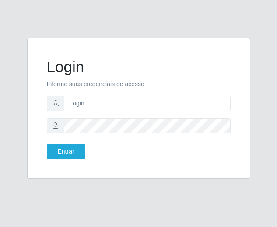
click at [162, 102] on input "text" at bounding box center [147, 103] width 167 height 15
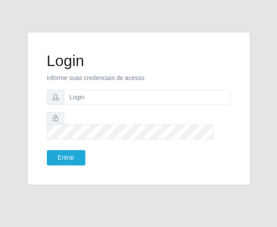
type input "[EMAIL_ADDRESS][DOMAIN_NAME]"
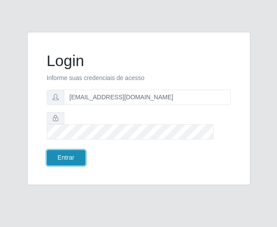
click at [71, 151] on button "Entrar" at bounding box center [66, 157] width 38 height 15
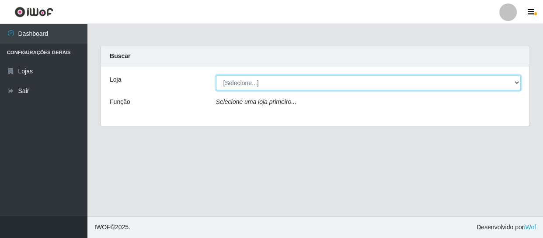
click at [276, 79] on select "[Selecione...] SuperFácil Atacado - São Gonçalo do Amarante" at bounding box center [368, 82] width 305 height 15
select select "408"
click at [216, 75] on select "[Selecione...] SuperFácil Atacado - São Gonçalo do Amarante" at bounding box center [368, 82] width 305 height 15
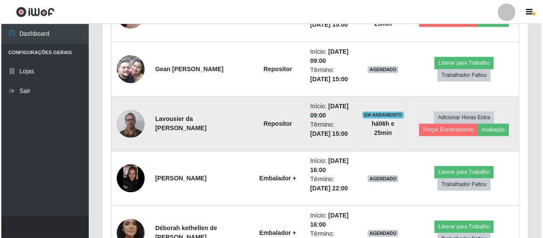
scroll to position [741, 0]
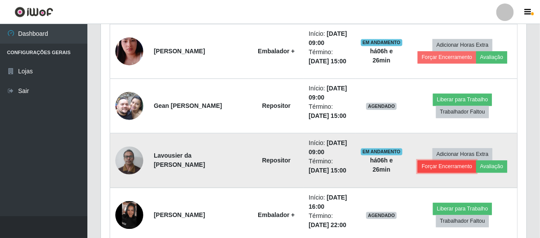
click at [276, 168] on button "Forçar Encerramento" at bounding box center [447, 167] width 59 height 12
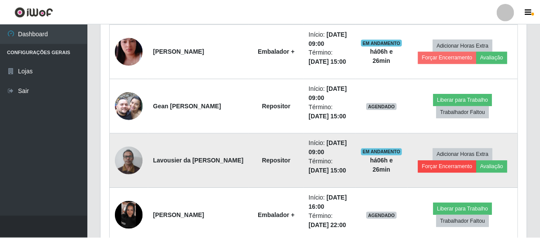
scroll to position [181, 422]
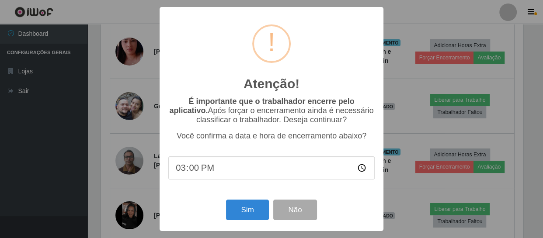
click at [276, 191] on div "Atenção! × É importante que o trabalhador encerre pelo aplicativo. Após forçar …" at bounding box center [272, 119] width 224 height 224
click at [276, 211] on button "Não" at bounding box center [294, 210] width 43 height 21
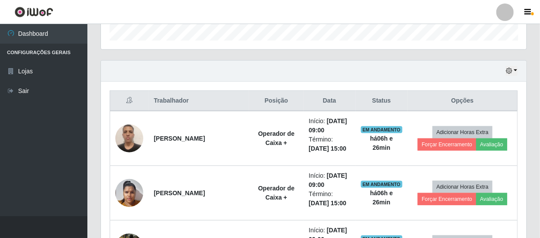
scroll to position [264, 0]
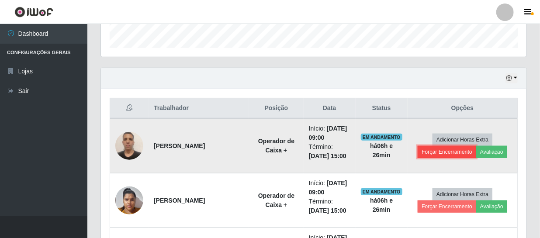
click at [276, 152] on button "Forçar Encerramento" at bounding box center [447, 152] width 59 height 12
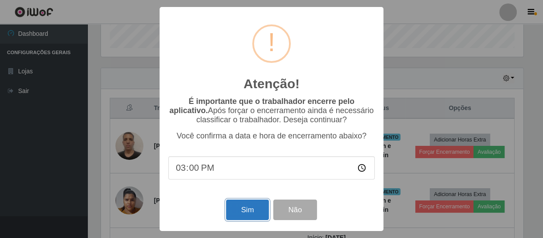
click at [243, 211] on button "Sim" at bounding box center [247, 210] width 42 height 21
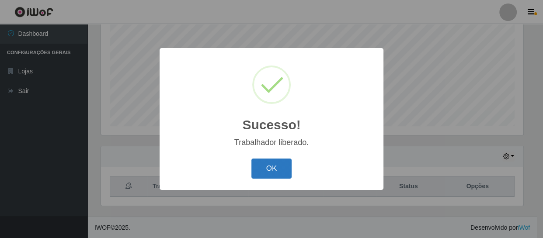
click at [266, 166] on button "OK" at bounding box center [271, 169] width 41 height 21
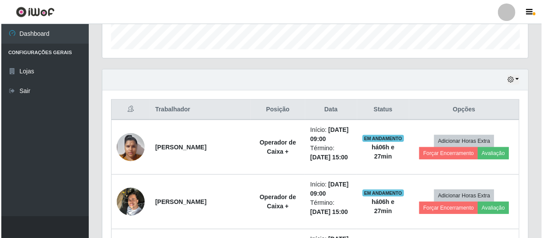
scroll to position [266, 0]
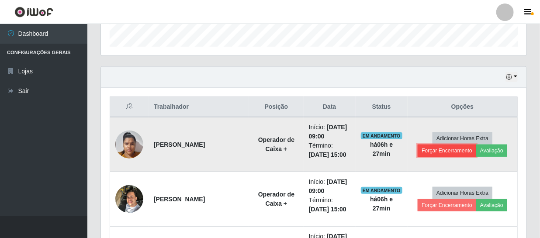
click at [276, 152] on button "Forçar Encerramento" at bounding box center [447, 151] width 59 height 12
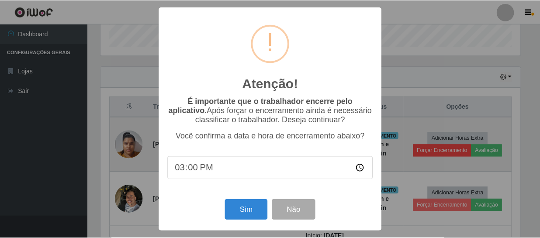
scroll to position [181, 422]
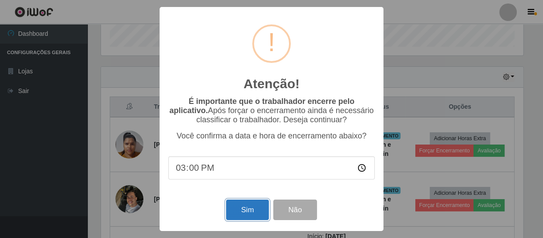
click at [235, 209] on button "Sim" at bounding box center [247, 210] width 42 height 21
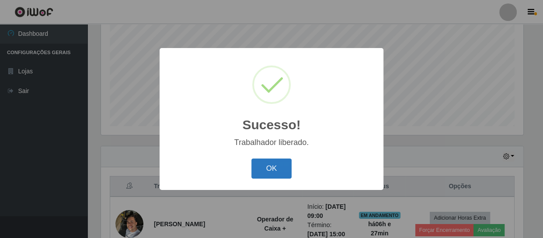
click at [276, 161] on button "OK" at bounding box center [271, 169] width 41 height 21
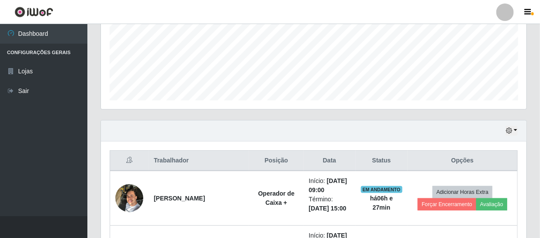
scroll to position [226, 0]
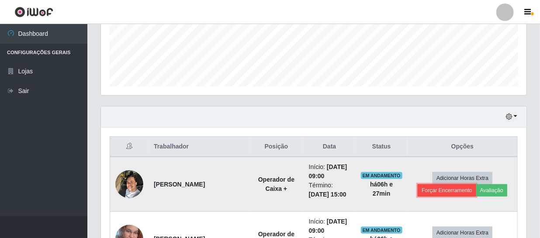
click at [276, 185] on button "Forçar Encerramento" at bounding box center [447, 190] width 59 height 12
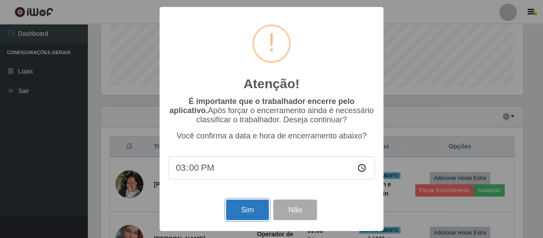
click at [245, 212] on button "Sim" at bounding box center [247, 210] width 42 height 21
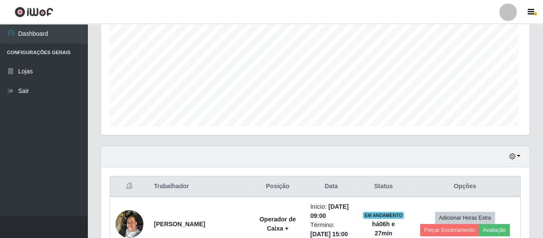
scroll to position [0, 0]
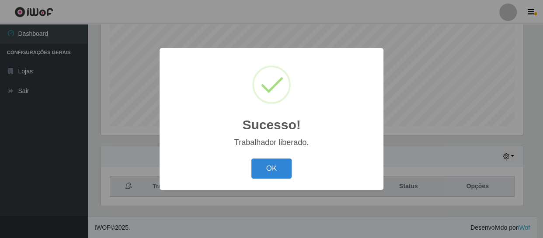
click at [276, 157] on div "OK Cancel" at bounding box center [271, 168] width 206 height 25
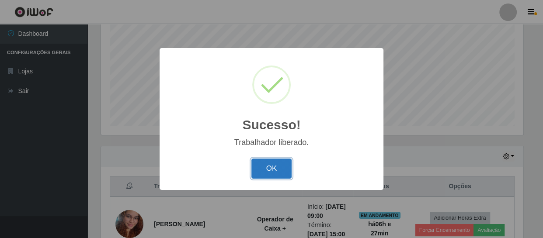
click at [274, 175] on button "OK" at bounding box center [271, 169] width 41 height 21
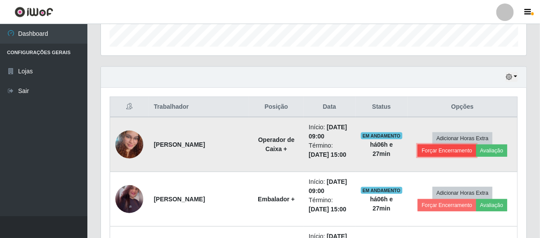
click at [276, 151] on button "Forçar Encerramento" at bounding box center [447, 151] width 59 height 12
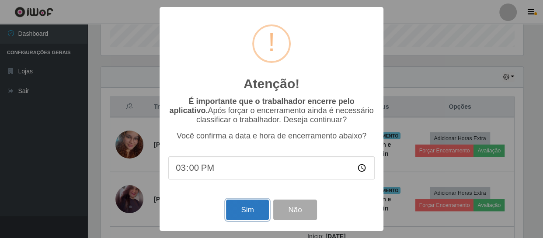
click at [249, 209] on button "Sim" at bounding box center [247, 210] width 42 height 21
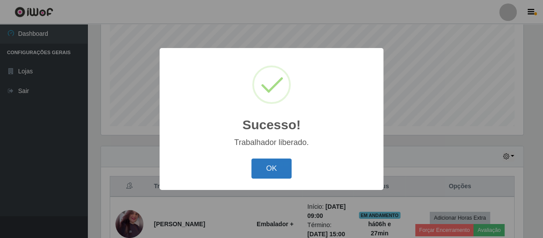
click at [257, 167] on button "OK" at bounding box center [271, 169] width 41 height 21
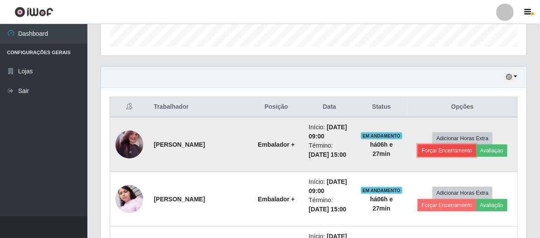
click at [276, 146] on button "Forçar Encerramento" at bounding box center [447, 151] width 59 height 12
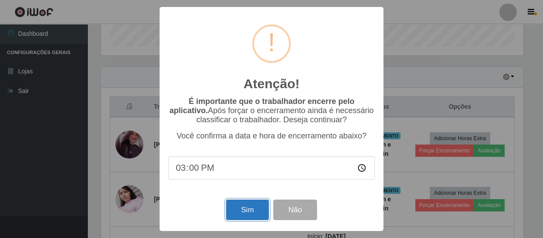
click at [255, 207] on button "Sim" at bounding box center [247, 210] width 42 height 21
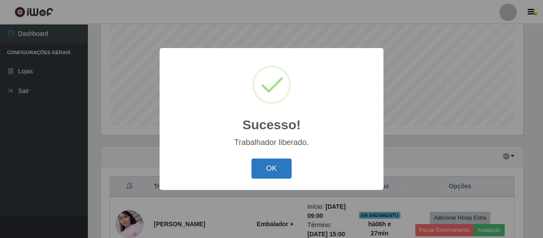
click at [274, 170] on button "OK" at bounding box center [271, 169] width 41 height 21
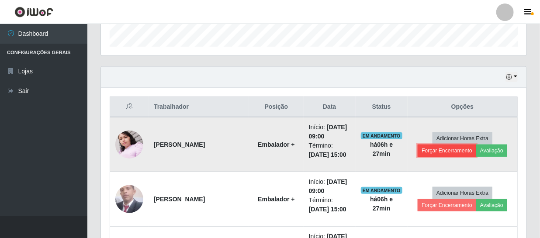
click at [276, 151] on button "Forçar Encerramento" at bounding box center [447, 151] width 59 height 12
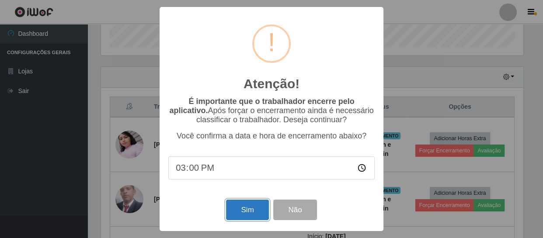
click at [251, 209] on button "Sim" at bounding box center [247, 210] width 42 height 21
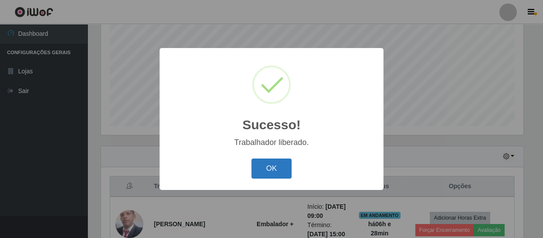
click at [275, 176] on button "OK" at bounding box center [271, 169] width 41 height 21
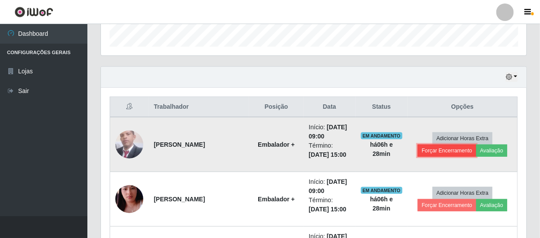
click at [276, 148] on button "Forçar Encerramento" at bounding box center [447, 151] width 59 height 12
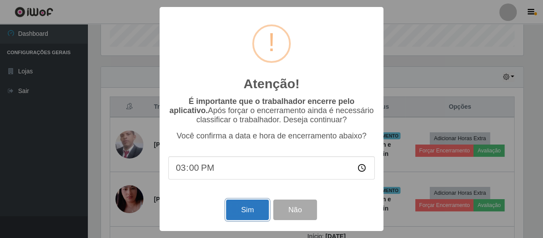
click at [245, 214] on button "Sim" at bounding box center [247, 210] width 42 height 21
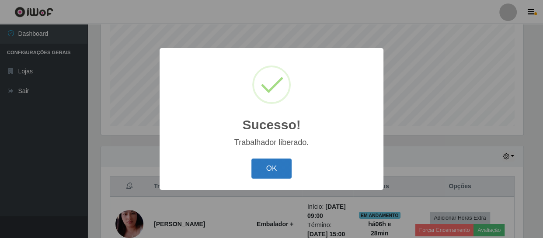
click at [276, 174] on button "OK" at bounding box center [271, 169] width 41 height 21
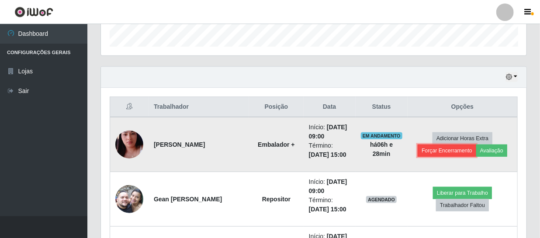
click at [276, 151] on button "Forçar Encerramento" at bounding box center [447, 151] width 59 height 12
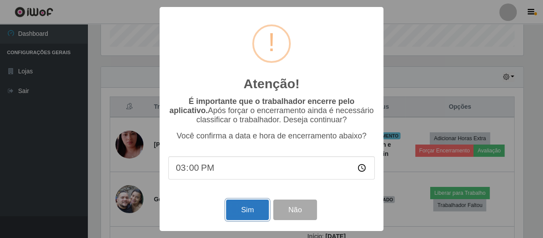
click at [243, 214] on button "Sim" at bounding box center [247, 210] width 42 height 21
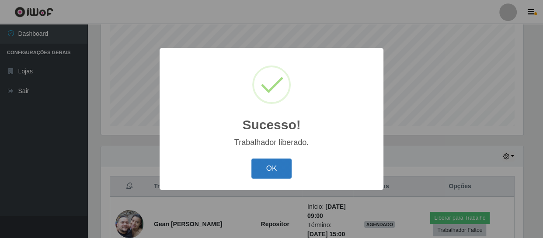
click at [271, 170] on button "OK" at bounding box center [271, 169] width 41 height 21
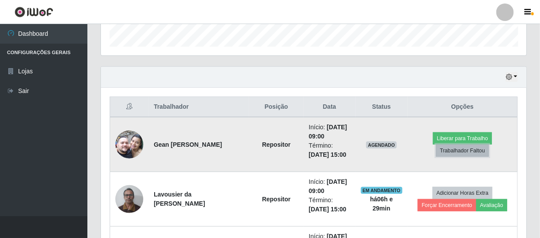
click at [276, 150] on button "Trabalhador Faltou" at bounding box center [462, 151] width 53 height 12
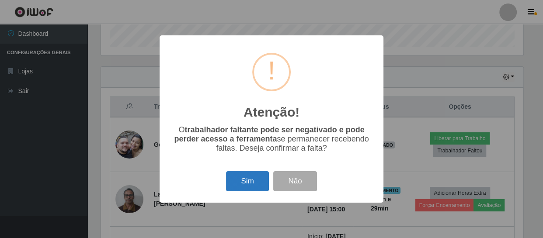
click at [250, 184] on button "Sim" at bounding box center [247, 181] width 42 height 21
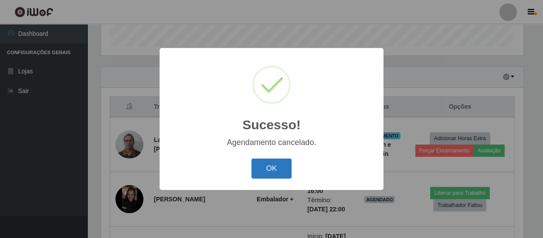
click at [276, 175] on button "OK" at bounding box center [271, 169] width 41 height 21
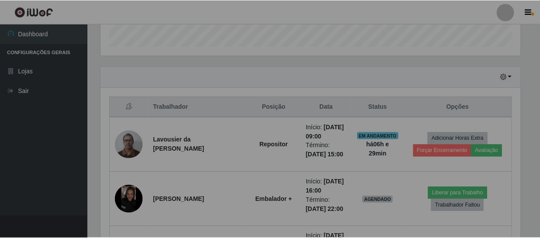
scroll to position [181, 426]
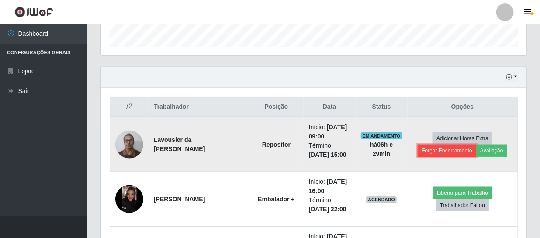
click at [276, 149] on button "Forçar Encerramento" at bounding box center [447, 151] width 59 height 12
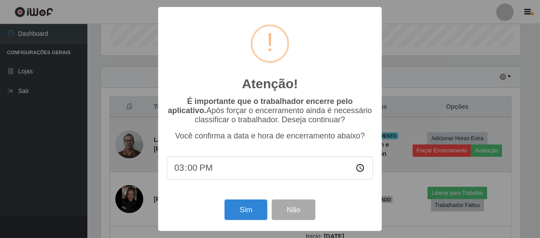
scroll to position [181, 422]
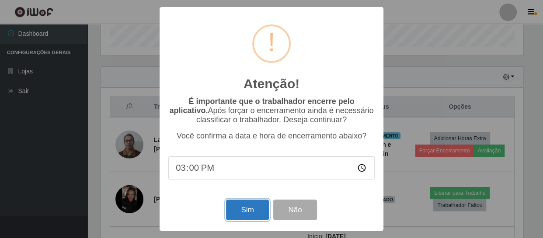
click at [236, 212] on button "Sim" at bounding box center [247, 210] width 42 height 21
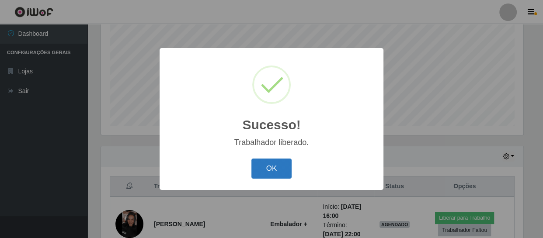
click at [273, 172] on button "OK" at bounding box center [271, 169] width 41 height 21
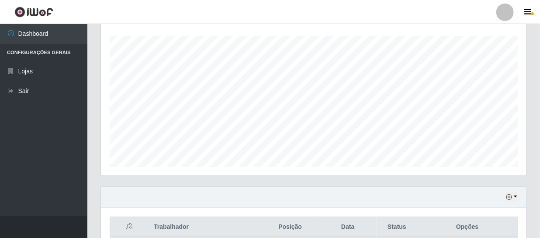
scroll to position [146, 0]
click at [276, 196] on icon "button" at bounding box center [509, 196] width 6 height 6
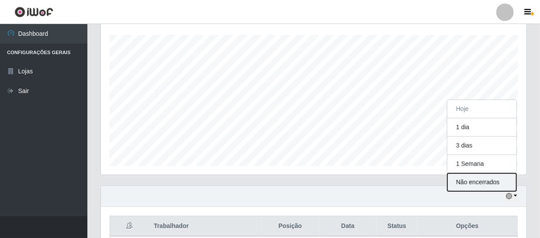
click at [276, 182] on button "Não encerrados" at bounding box center [482, 183] width 69 height 18
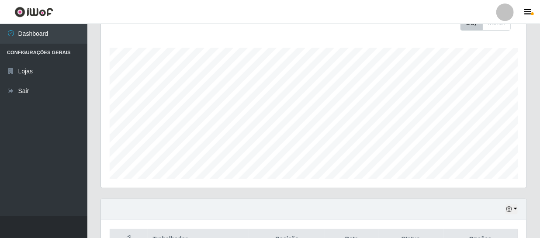
scroll to position [186, 0]
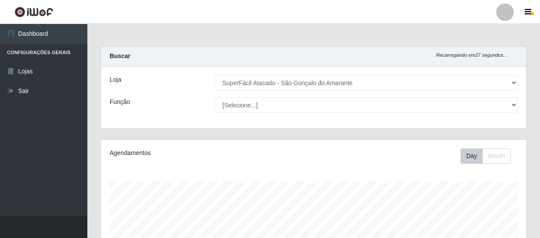
select select "408"
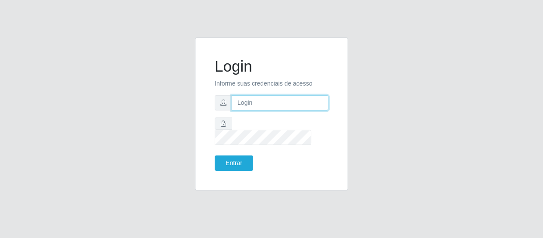
click at [265, 111] on input "text" at bounding box center [280, 102] width 97 height 15
type input "chris.brito6@gmail.com"
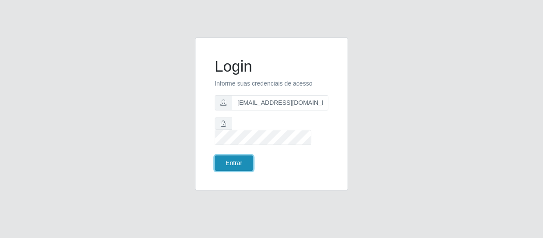
click at [235, 156] on button "Entrar" at bounding box center [234, 163] width 38 height 15
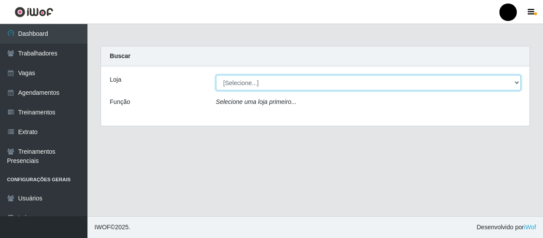
click at [516, 83] on select "[Selecione...] SuperFácil Atacado - Emaús SuperFácil Atacado - Rodoviária Super…" at bounding box center [368, 82] width 305 height 15
select select "408"
click at [216, 75] on select "[Selecione...] SuperFácil Atacado - Emaús SuperFácil Atacado - Rodoviária Super…" at bounding box center [368, 82] width 305 height 15
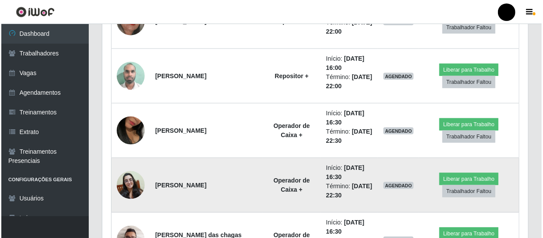
scroll to position [473, 0]
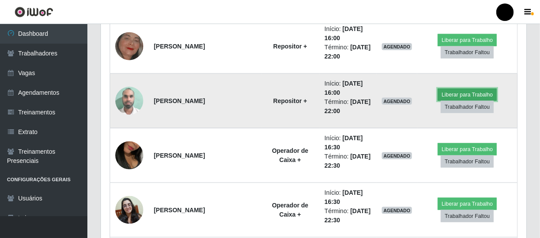
click at [459, 95] on button "Liberar para Trabalho" at bounding box center [467, 95] width 59 height 12
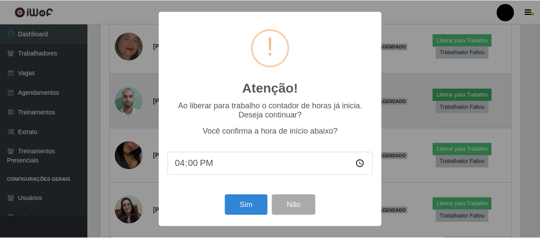
scroll to position [181, 422]
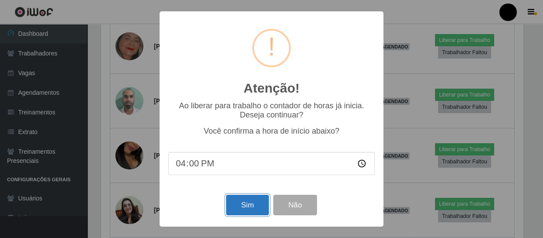
click at [236, 205] on button "Sim" at bounding box center [247, 205] width 42 height 21
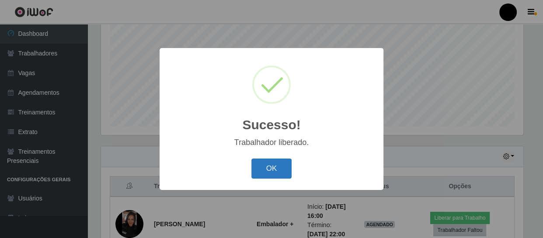
click at [265, 169] on button "OK" at bounding box center [271, 169] width 41 height 21
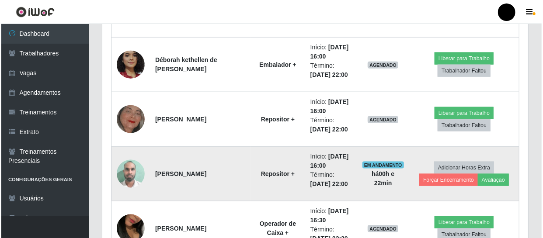
scroll to position [354, 0]
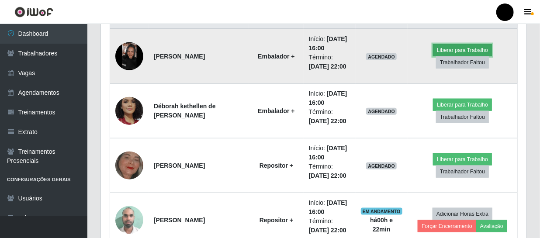
click at [453, 51] on button "Liberar para Trabalho" at bounding box center [462, 50] width 59 height 12
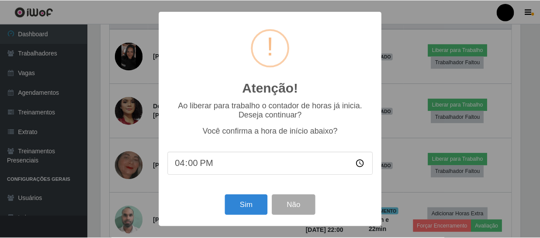
scroll to position [181, 422]
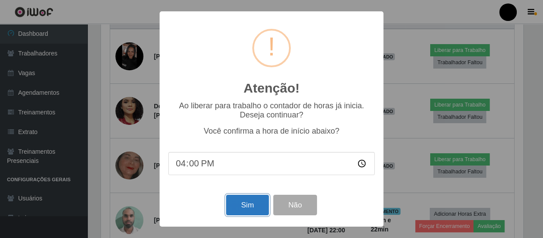
click at [253, 204] on button "Sim" at bounding box center [247, 205] width 42 height 21
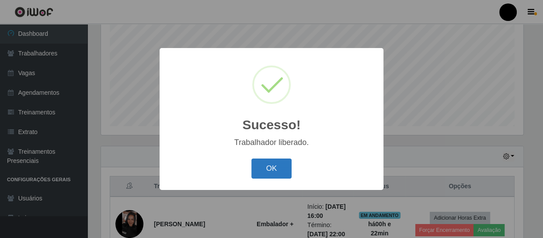
click at [275, 171] on button "OK" at bounding box center [271, 169] width 41 height 21
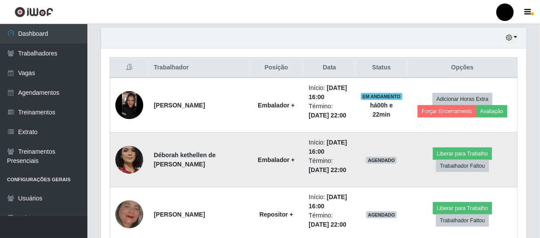
scroll to position [306, 0]
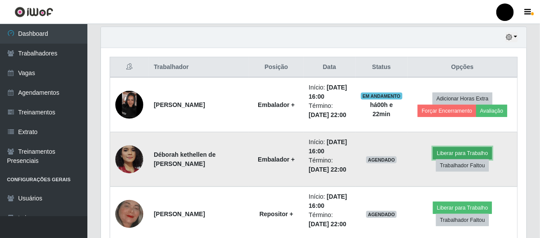
click at [439, 153] on button "Liberar para Trabalho" at bounding box center [462, 153] width 59 height 12
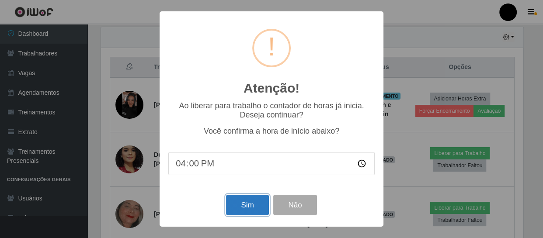
click at [258, 202] on button "Sim" at bounding box center [247, 205] width 42 height 21
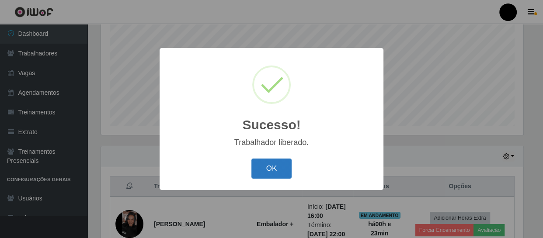
click at [269, 174] on button "OK" at bounding box center [271, 169] width 41 height 21
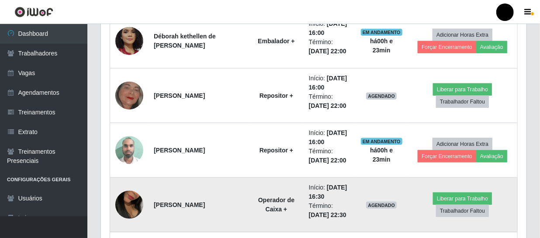
scroll to position [424, 0]
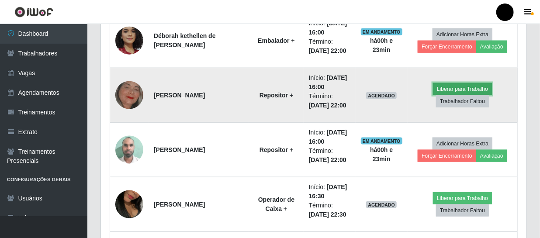
click at [444, 85] on button "Liberar para Trabalho" at bounding box center [462, 89] width 59 height 12
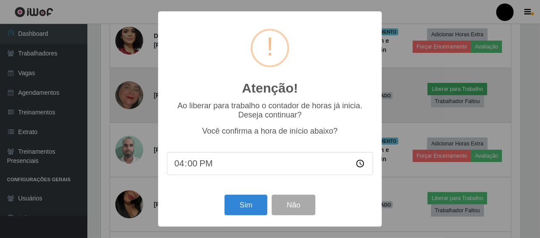
scroll to position [181, 422]
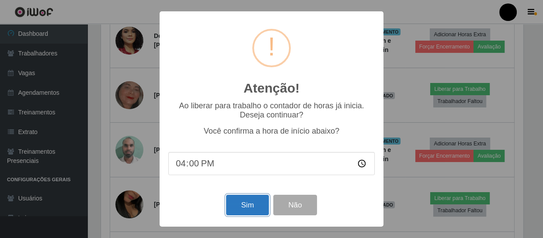
click at [230, 203] on button "Sim" at bounding box center [247, 205] width 42 height 21
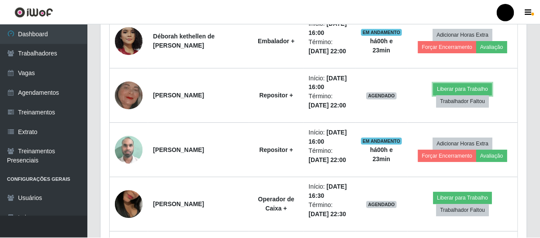
scroll to position [0, 0]
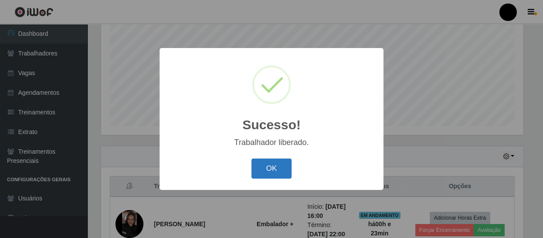
click at [263, 169] on button "OK" at bounding box center [271, 169] width 41 height 21
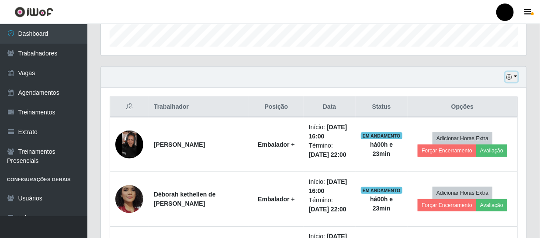
click at [518, 77] on button "button" at bounding box center [512, 77] width 12 height 10
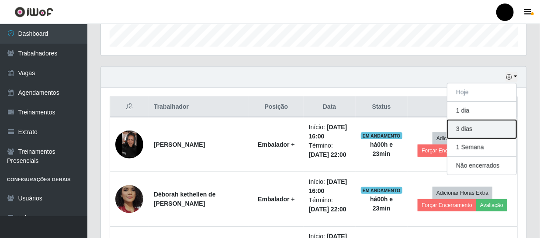
click at [480, 126] on button "3 dias" at bounding box center [482, 129] width 69 height 18
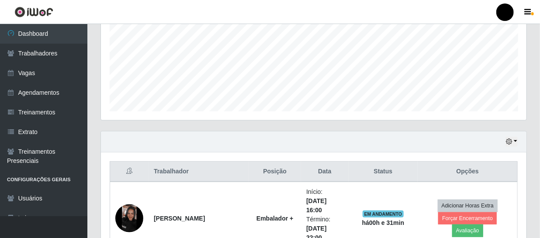
scroll to position [199, 0]
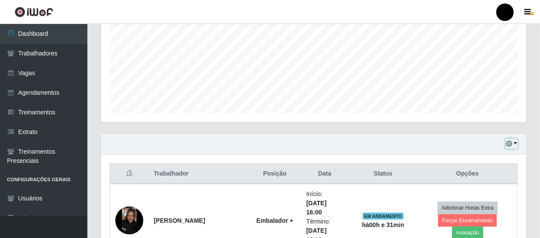
click at [515, 142] on button "button" at bounding box center [512, 144] width 12 height 10
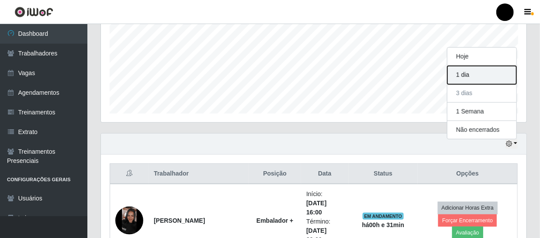
click at [485, 75] on button "1 dia" at bounding box center [482, 75] width 69 height 18
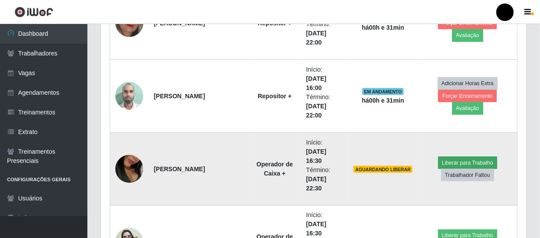
scroll to position [556, 0]
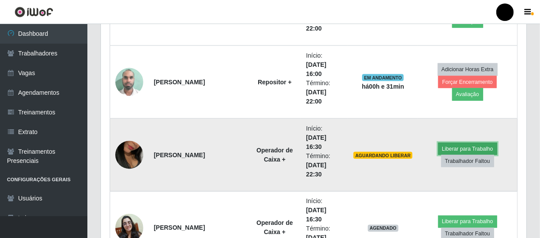
click at [454, 146] on button "Liberar para Trabalho" at bounding box center [467, 149] width 59 height 12
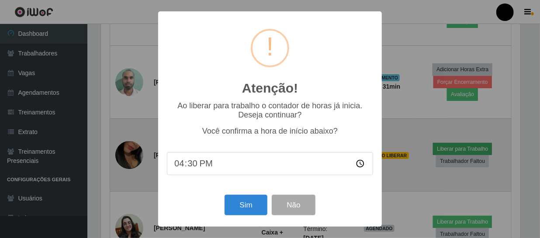
scroll to position [181, 422]
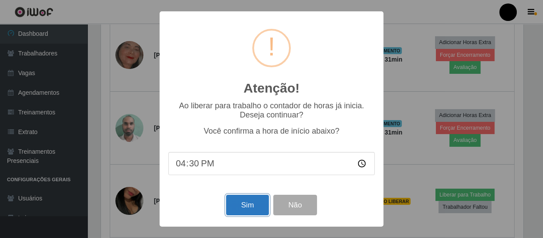
click at [260, 202] on button "Sim" at bounding box center [247, 205] width 42 height 21
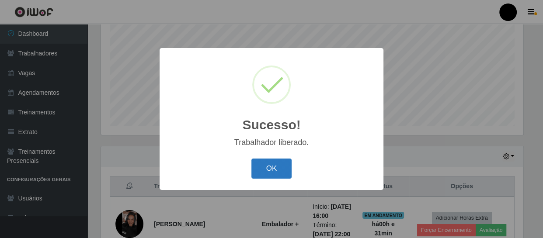
click at [265, 170] on button "OK" at bounding box center [271, 169] width 41 height 21
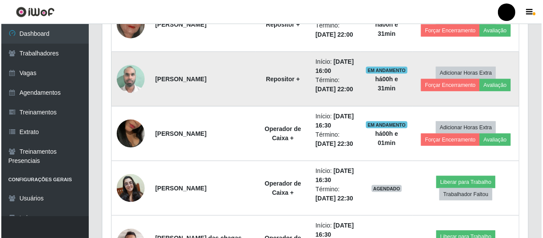
scroll to position [544, 0]
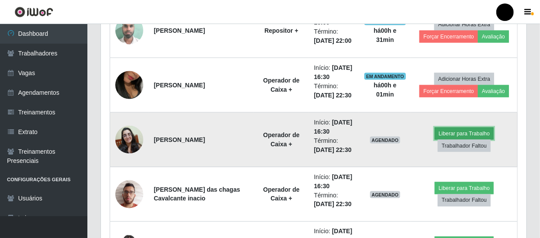
click at [446, 132] on button "Liberar para Trabalho" at bounding box center [464, 134] width 59 height 12
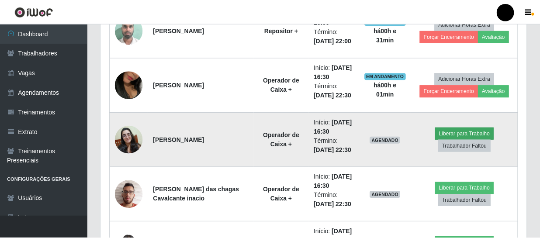
scroll to position [181, 422]
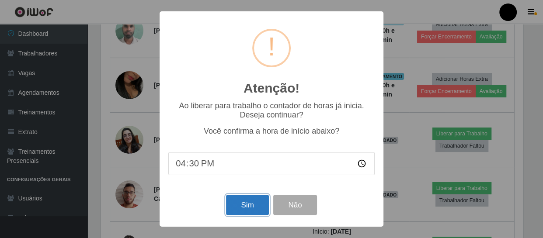
click at [253, 200] on button "Sim" at bounding box center [247, 205] width 42 height 21
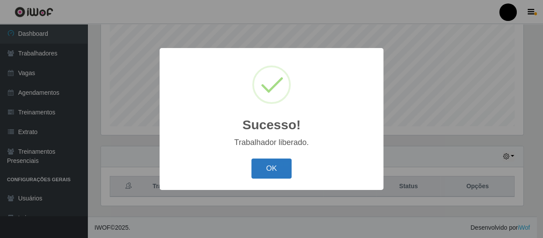
click at [276, 166] on button "OK" at bounding box center [271, 169] width 41 height 21
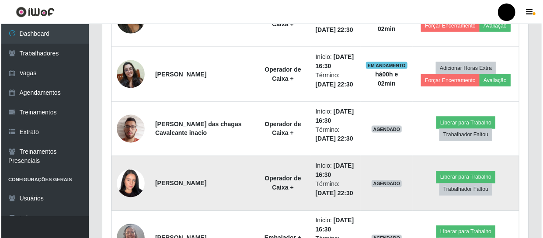
scroll to position [623, 0]
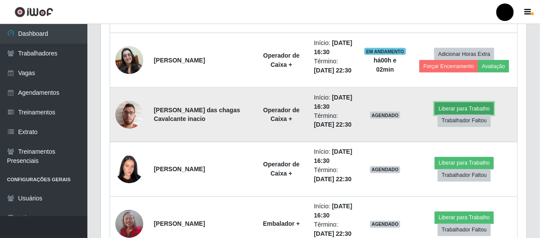
click at [458, 110] on button "Liberar para Trabalho" at bounding box center [464, 109] width 59 height 12
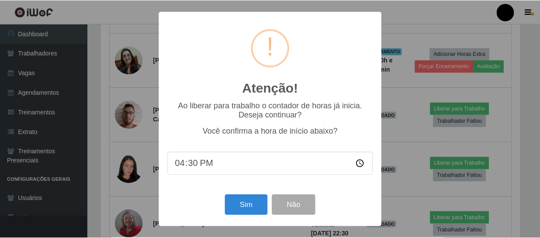
scroll to position [181, 422]
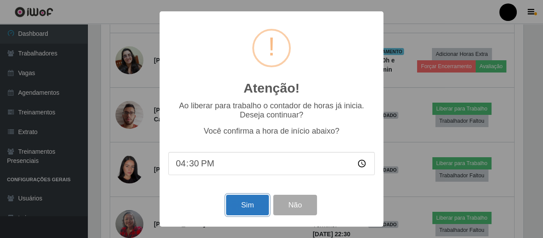
click at [254, 206] on button "Sim" at bounding box center [247, 205] width 42 height 21
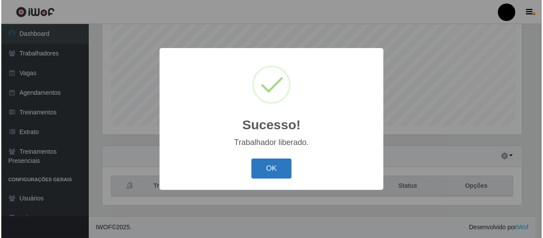
scroll to position [436919, 436678]
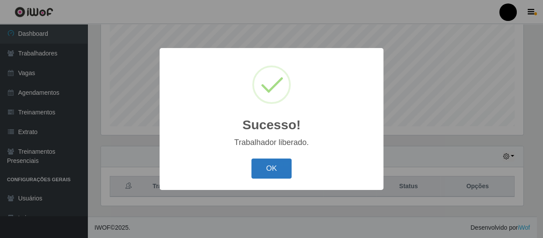
click at [275, 172] on button "OK" at bounding box center [271, 169] width 41 height 21
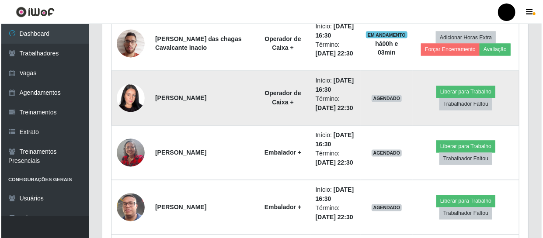
scroll to position [703, 0]
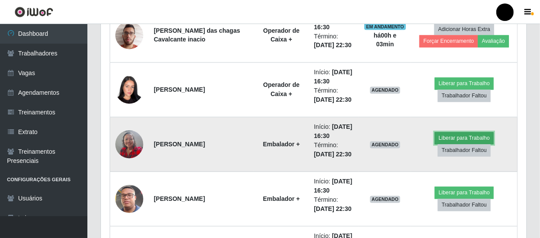
click at [461, 137] on button "Liberar para Trabalho" at bounding box center [464, 138] width 59 height 12
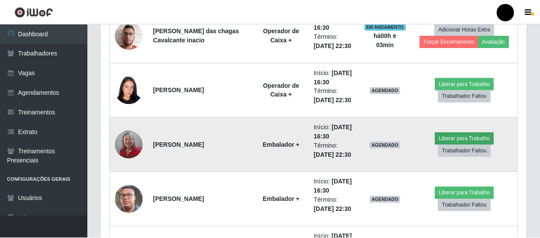
scroll to position [181, 422]
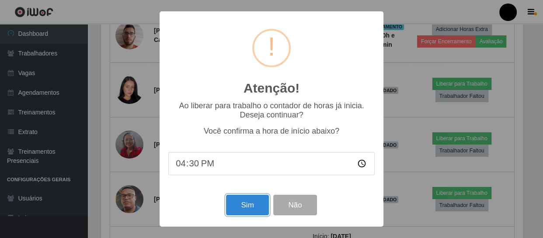
click at [237, 208] on button "Sim" at bounding box center [247, 205] width 42 height 21
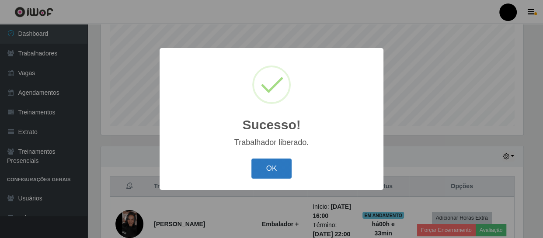
click at [262, 173] on button "OK" at bounding box center [271, 169] width 41 height 21
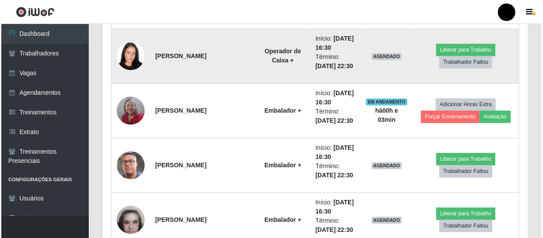
scroll to position [743, 0]
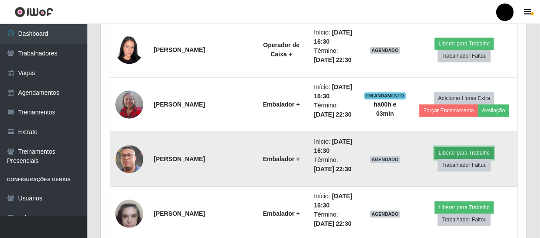
click at [449, 150] on button "Liberar para Trabalho" at bounding box center [464, 153] width 59 height 12
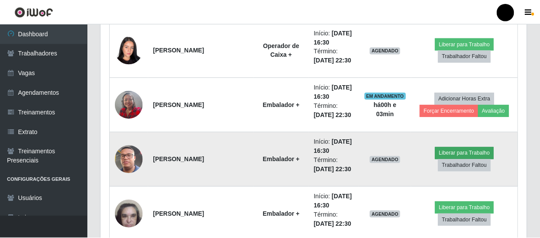
scroll to position [181, 422]
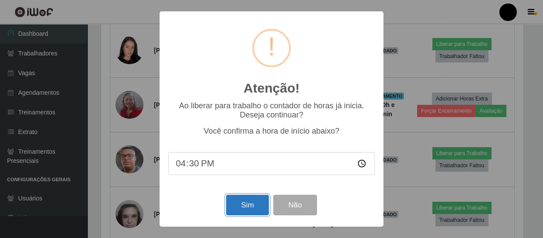
click at [256, 212] on button "Sim" at bounding box center [247, 205] width 42 height 21
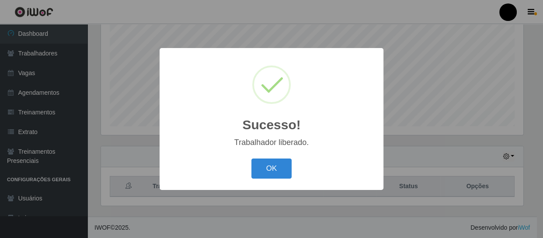
scroll to position [436919, 436678]
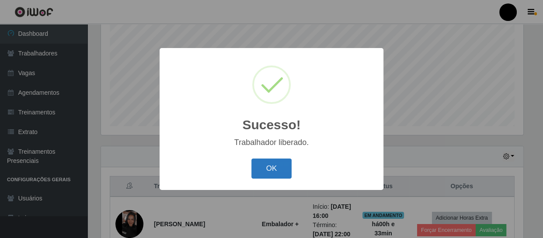
click at [267, 175] on button "OK" at bounding box center [271, 169] width 41 height 21
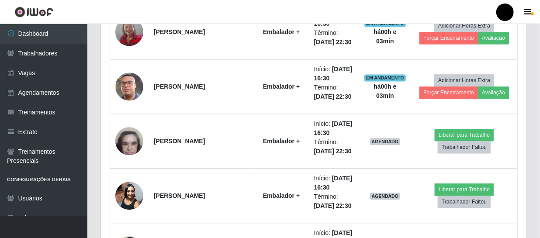
scroll to position [822, 0]
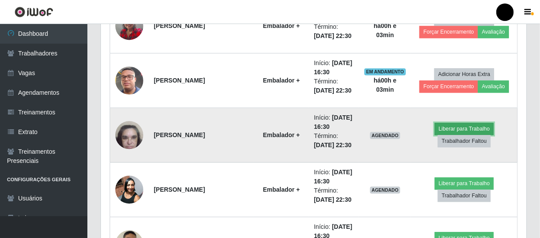
click at [436, 130] on button "Liberar para Trabalho" at bounding box center [464, 129] width 59 height 12
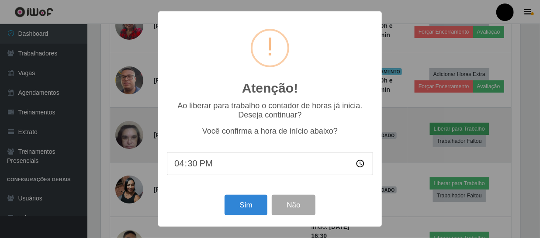
scroll to position [181, 422]
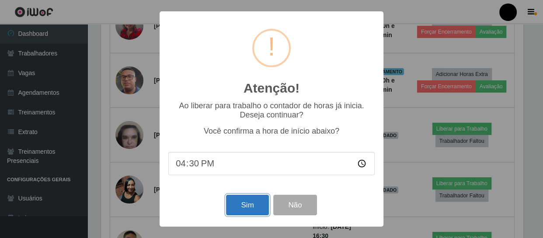
click at [238, 206] on button "Sim" at bounding box center [247, 205] width 42 height 21
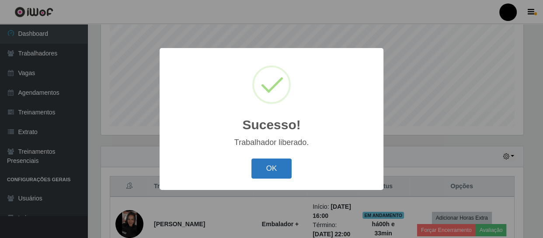
click at [267, 172] on button "OK" at bounding box center [271, 169] width 41 height 21
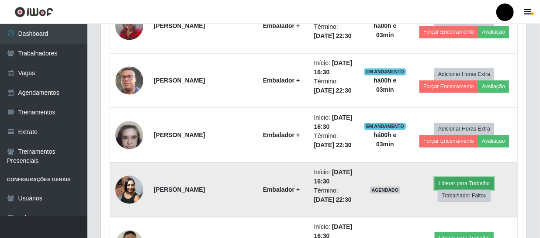
click at [457, 180] on button "Liberar para Trabalho" at bounding box center [464, 183] width 59 height 12
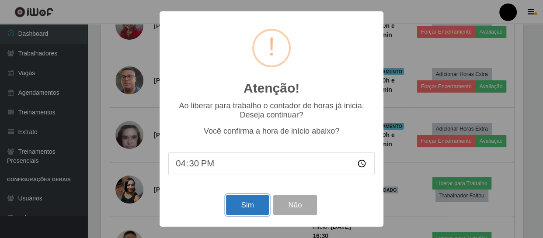
click at [255, 208] on button "Sim" at bounding box center [247, 205] width 42 height 21
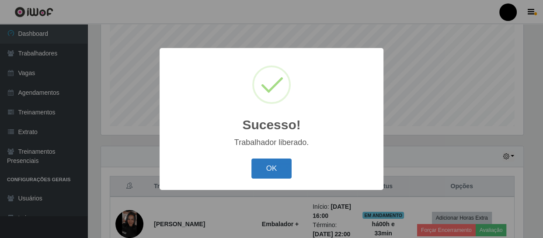
click at [267, 172] on button "OK" at bounding box center [271, 169] width 41 height 21
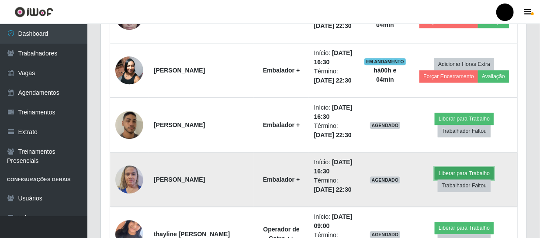
click at [445, 170] on button "Liberar para Trabalho" at bounding box center [464, 173] width 59 height 12
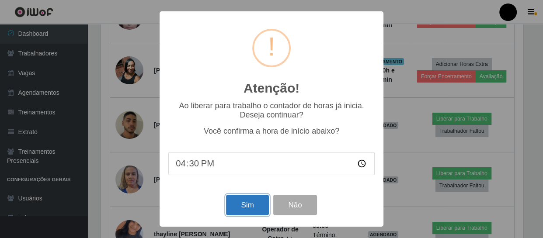
click at [254, 206] on button "Sim" at bounding box center [247, 205] width 42 height 21
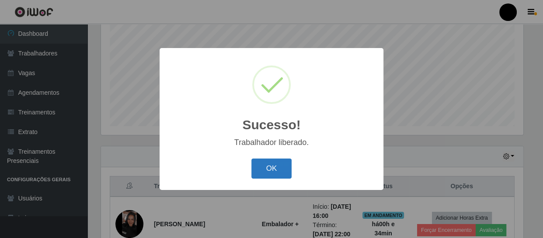
click at [265, 174] on button "OK" at bounding box center [271, 169] width 41 height 21
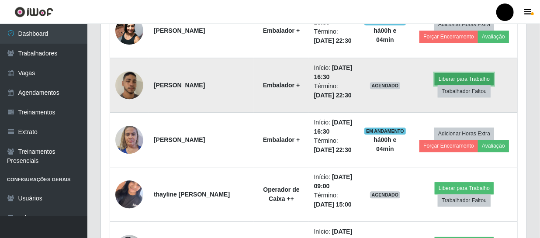
click at [466, 75] on button "Liberar para Trabalho" at bounding box center [464, 79] width 59 height 12
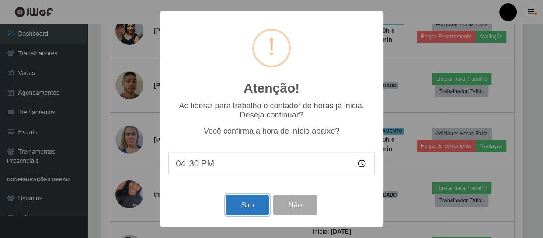
click at [241, 201] on button "Sim" at bounding box center [247, 205] width 42 height 21
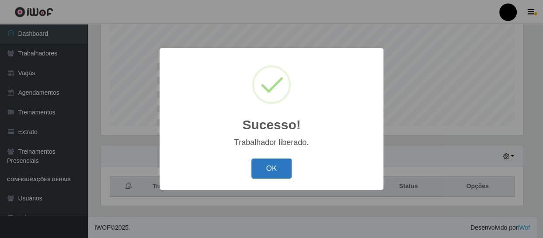
click at [263, 167] on button "OK" at bounding box center [271, 169] width 41 height 21
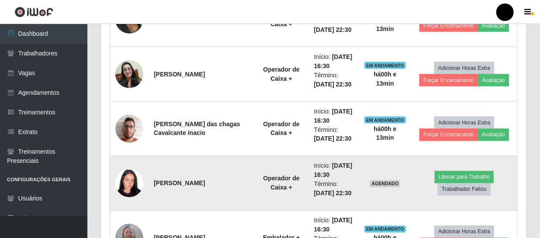
scroll to position [623, 0]
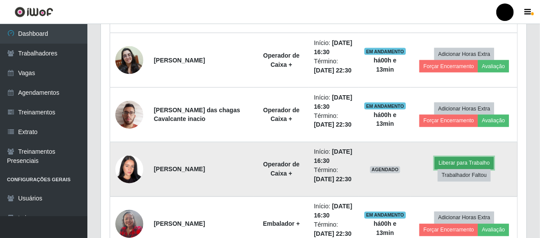
click at [466, 163] on button "Liberar para Trabalho" at bounding box center [464, 163] width 59 height 12
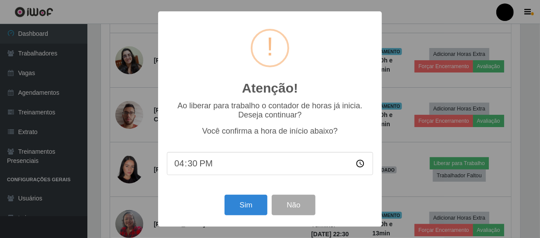
scroll to position [181, 422]
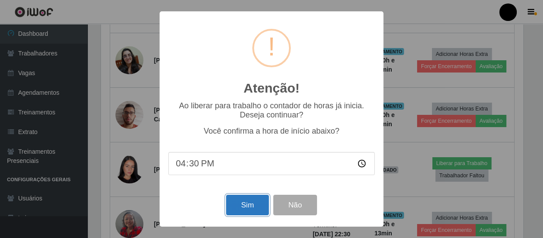
click at [254, 207] on button "Sim" at bounding box center [247, 205] width 42 height 21
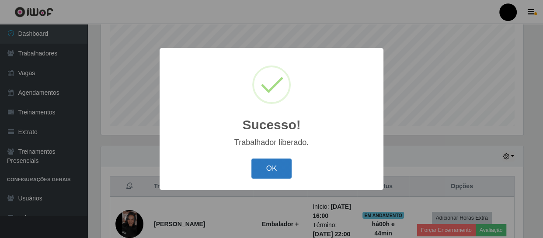
click at [272, 170] on button "OK" at bounding box center [271, 169] width 41 height 21
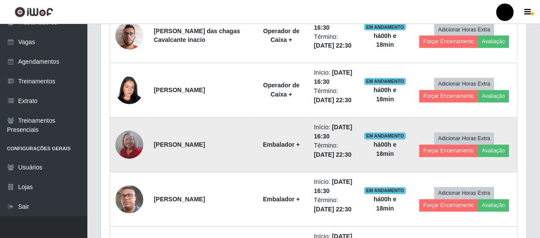
scroll to position [703, 0]
